Goal: Task Accomplishment & Management: Complete application form

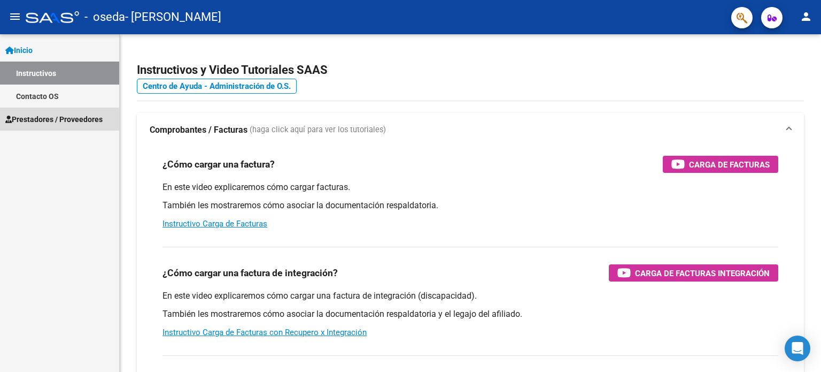
click at [54, 115] on span "Prestadores / Proveedores" at bounding box center [53, 119] width 97 height 12
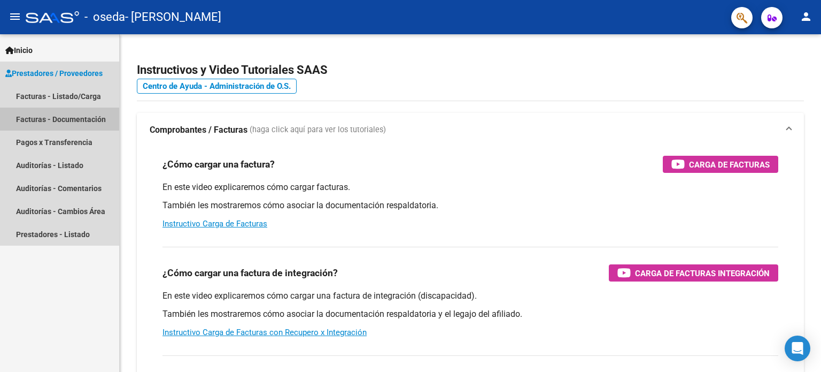
click at [54, 115] on link "Facturas - Documentación" at bounding box center [59, 118] width 119 height 23
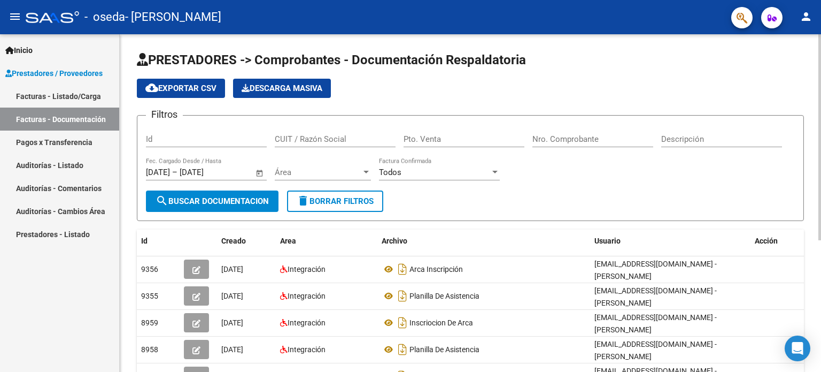
drag, startPoint x: 54, startPoint y: 115, endPoint x: 347, endPoint y: 224, distance: 312.5
click at [347, 224] on div "PRESTADORES -> Comprobantes - Documentación Respaldatoria cloud_download Export…" at bounding box center [470, 302] width 667 height 503
click at [75, 96] on link "Facturas - Listado/Carga" at bounding box center [59, 95] width 119 height 23
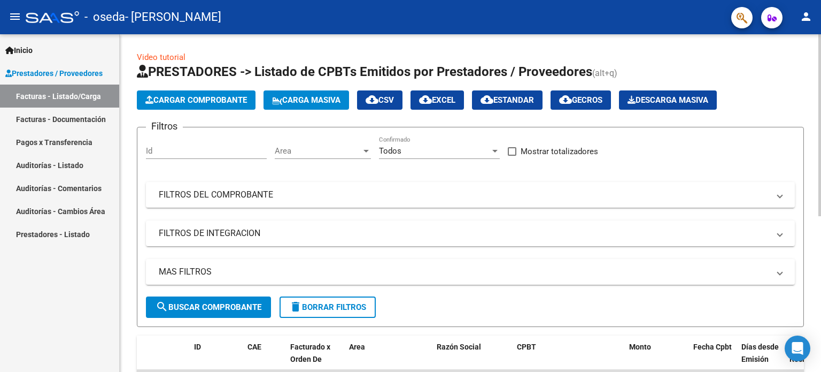
click at [201, 300] on button "search Buscar Comprobante" at bounding box center [208, 306] width 125 height 21
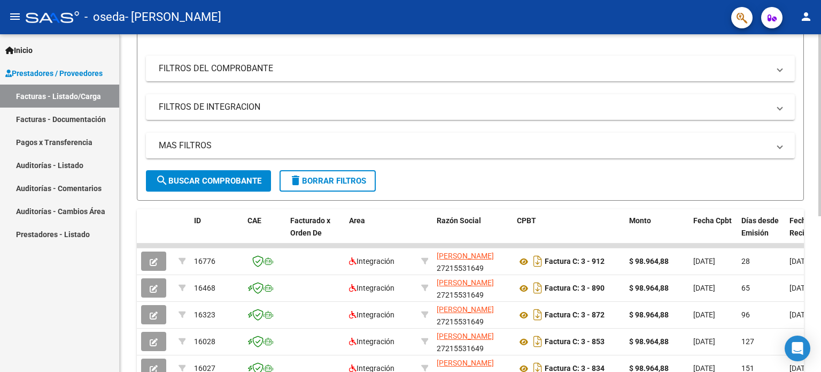
scroll to position [127, 0]
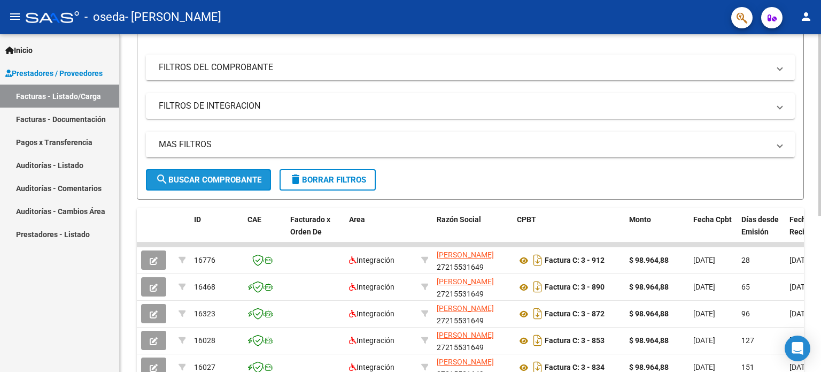
click at [207, 181] on span "search Buscar Comprobante" at bounding box center [209, 180] width 106 height 10
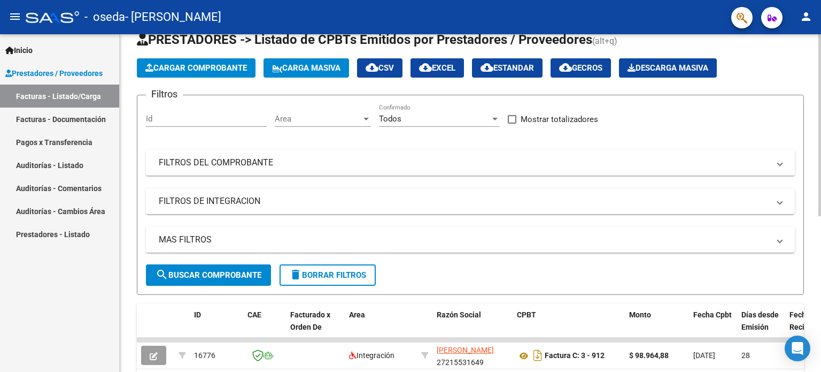
scroll to position [25, 0]
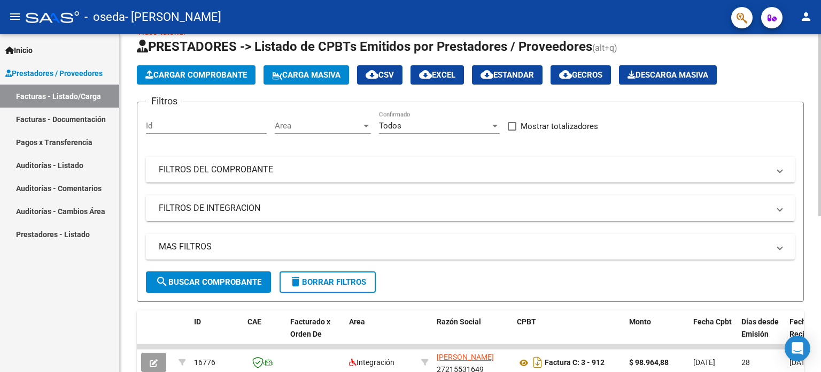
click at [212, 76] on span "Cargar Comprobante" at bounding box center [196, 75] width 102 height 10
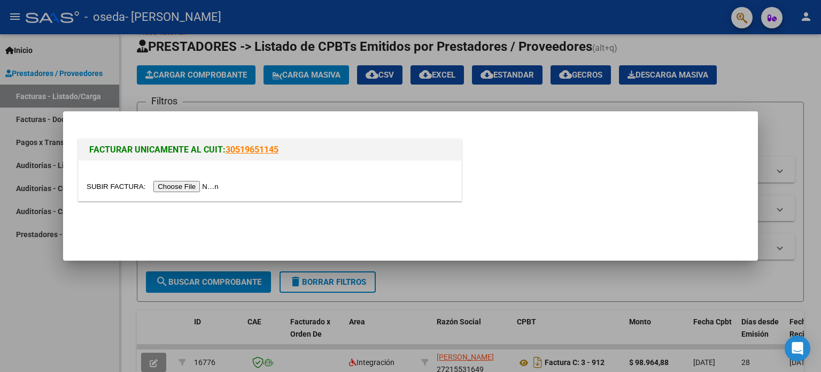
drag, startPoint x: 184, startPoint y: 187, endPoint x: 165, endPoint y: 185, distance: 18.8
click at [165, 185] on input "file" at bounding box center [154, 186] width 135 height 11
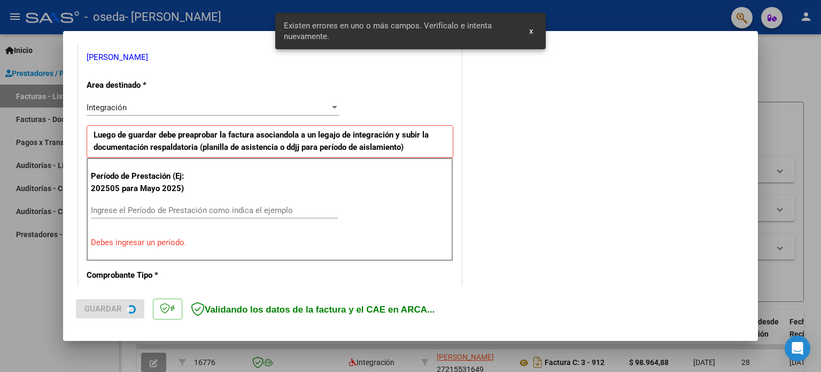
scroll to position [230, 0]
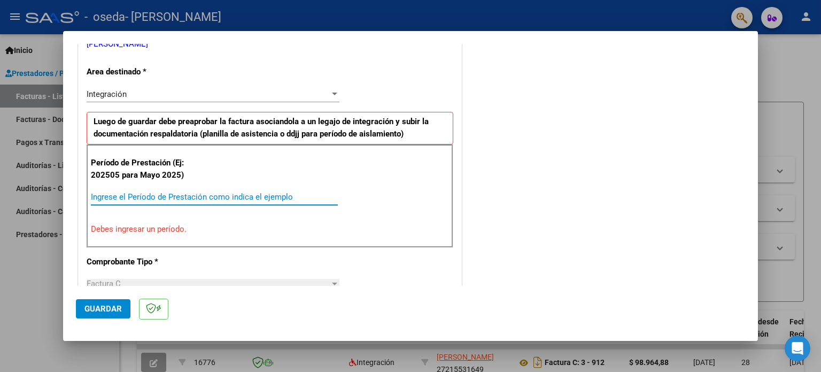
click at [123, 194] on input "Ingrese el Período de Prestación como indica el ejemplo" at bounding box center [214, 197] width 247 height 10
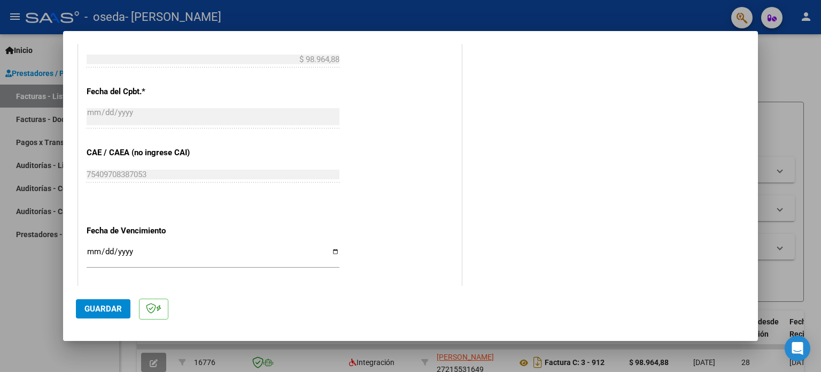
scroll to position [698, 0]
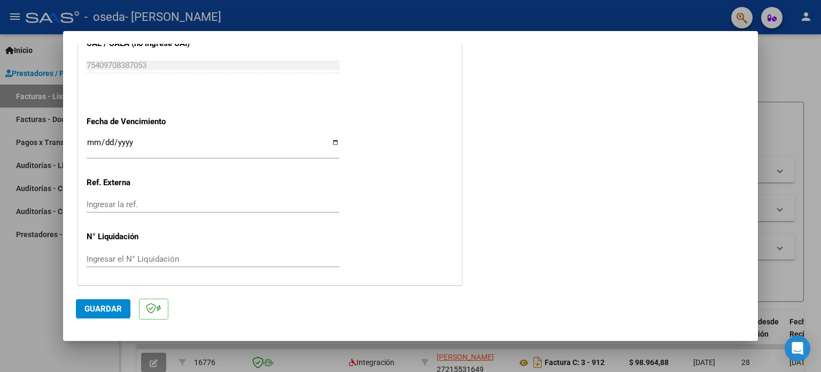
type input "202509"
click at [97, 310] on span "Guardar" at bounding box center [102, 309] width 37 height 10
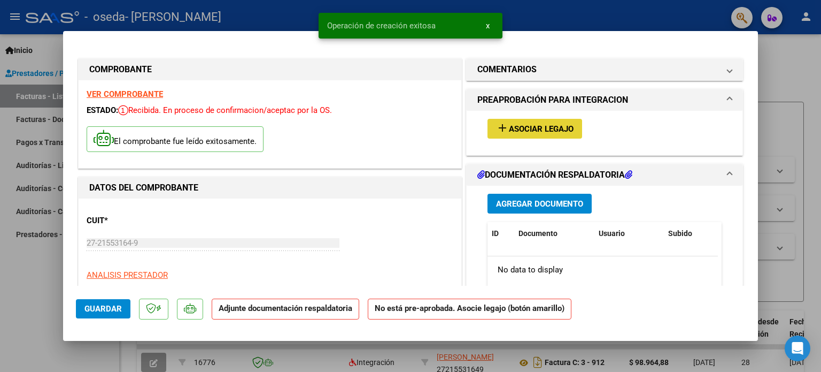
click at [521, 126] on span "Asociar Legajo" at bounding box center [541, 129] width 65 height 10
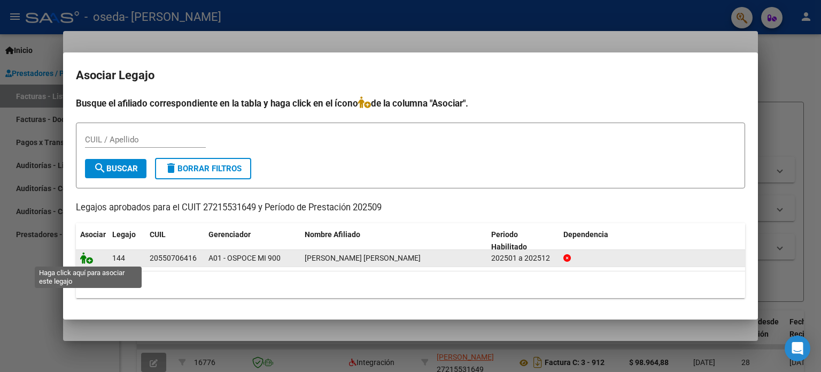
click at [86, 262] on icon at bounding box center [86, 258] width 13 height 12
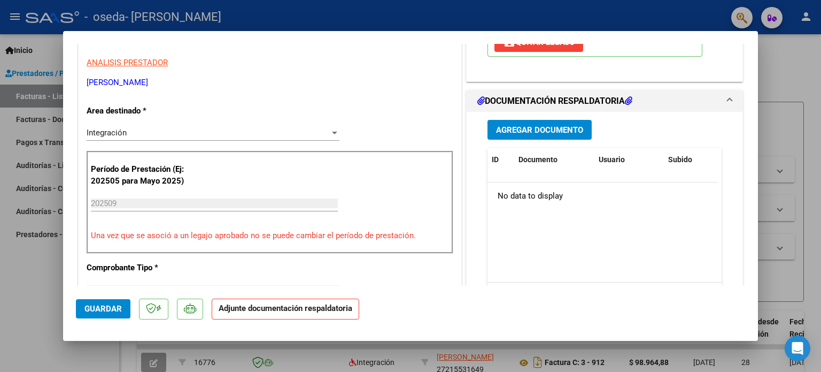
scroll to position [214, 0]
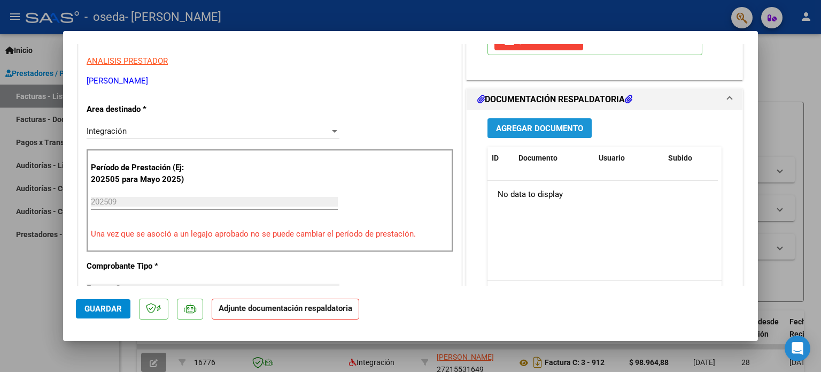
click at [569, 123] on span "Agregar Documento" at bounding box center [539, 128] width 87 height 10
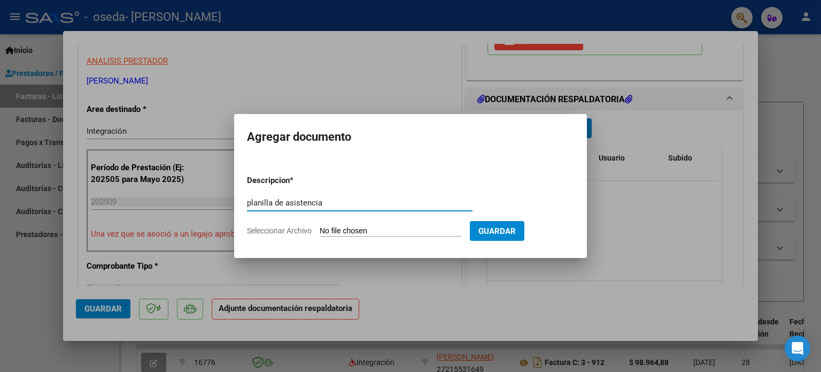
type input "planilla de asistencia"
click at [284, 227] on span "Seleccionar Archivo" at bounding box center [279, 230] width 65 height 9
click at [320, 227] on input "Seleccionar Archivo" at bounding box center [391, 231] width 142 height 10
type input "C:\fakepath\planilla [DATE].pdf"
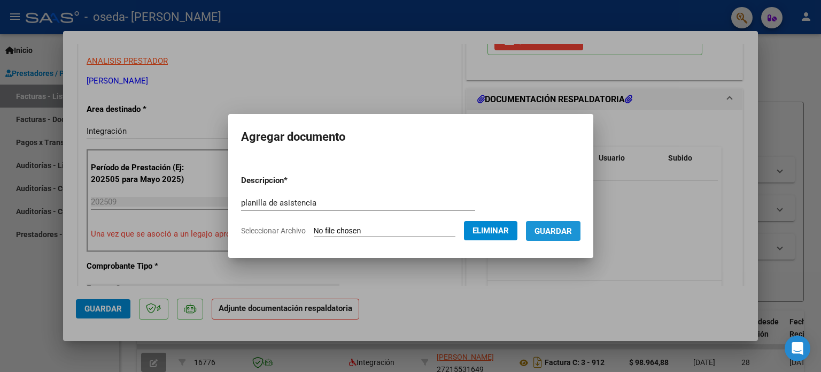
click at [559, 226] on span "Guardar" at bounding box center [553, 231] width 37 height 10
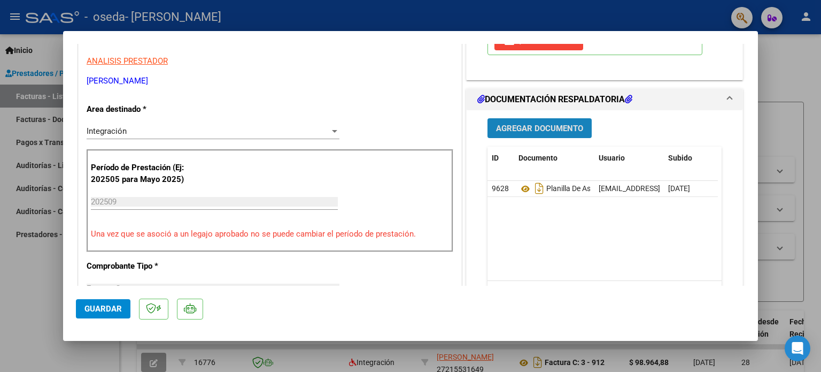
click at [516, 124] on span "Agregar Documento" at bounding box center [539, 129] width 87 height 10
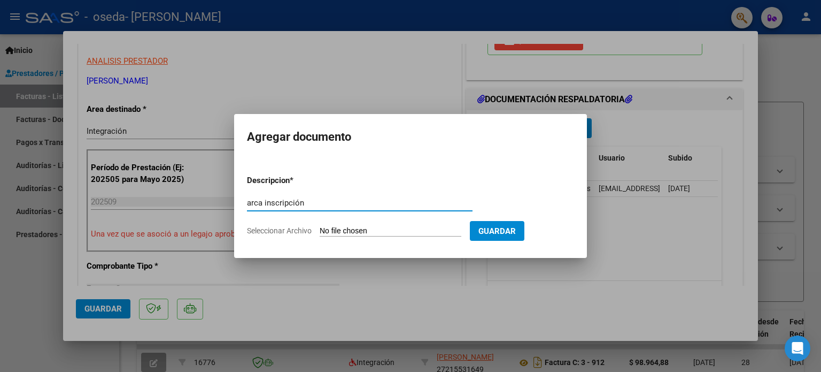
type input "arca inscripción"
click at [275, 234] on span "Seleccionar Archivo" at bounding box center [279, 230] width 65 height 9
click at [320, 234] on input "Seleccionar Archivo" at bounding box center [391, 231] width 142 height 10
click at [283, 233] on span "Seleccionar Archivo" at bounding box center [279, 230] width 65 height 9
click at [320, 233] on input "Seleccionar Archivo" at bounding box center [391, 231] width 142 height 10
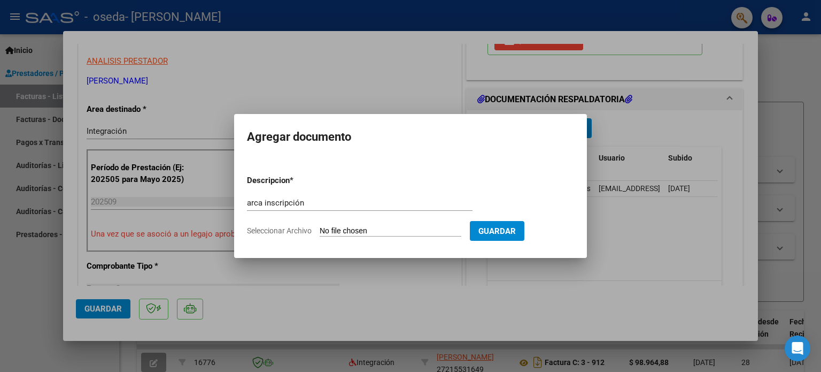
click at [281, 232] on span "Seleccionar Archivo" at bounding box center [279, 230] width 65 height 9
click at [320, 232] on input "Seleccionar Archivo" at bounding box center [391, 231] width 142 height 10
type input "C:\fakepath\CONSTANCIA DE OPCIÓ2.pdf"
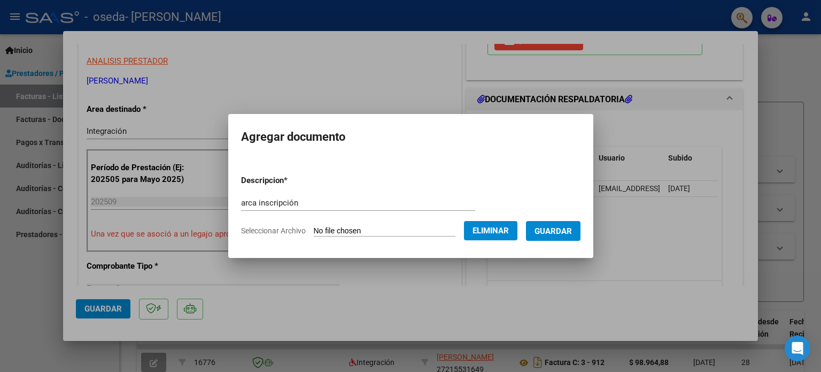
click at [568, 227] on span "Guardar" at bounding box center [553, 231] width 37 height 10
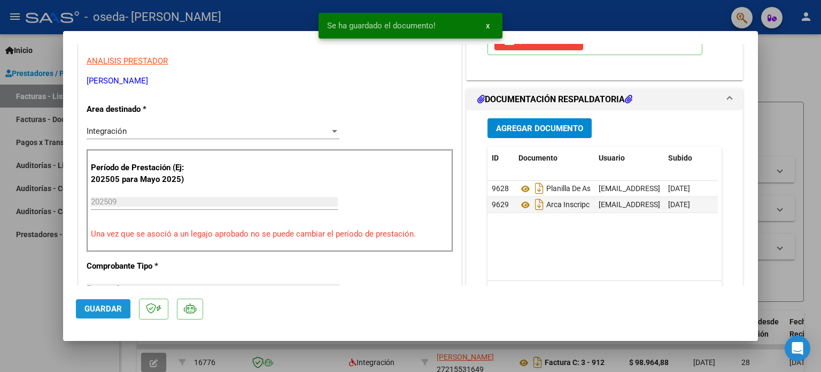
click at [94, 308] on span "Guardar" at bounding box center [102, 309] width 37 height 10
click at [489, 24] on span "x" at bounding box center [488, 26] width 4 height 10
